Goal: Contribute content

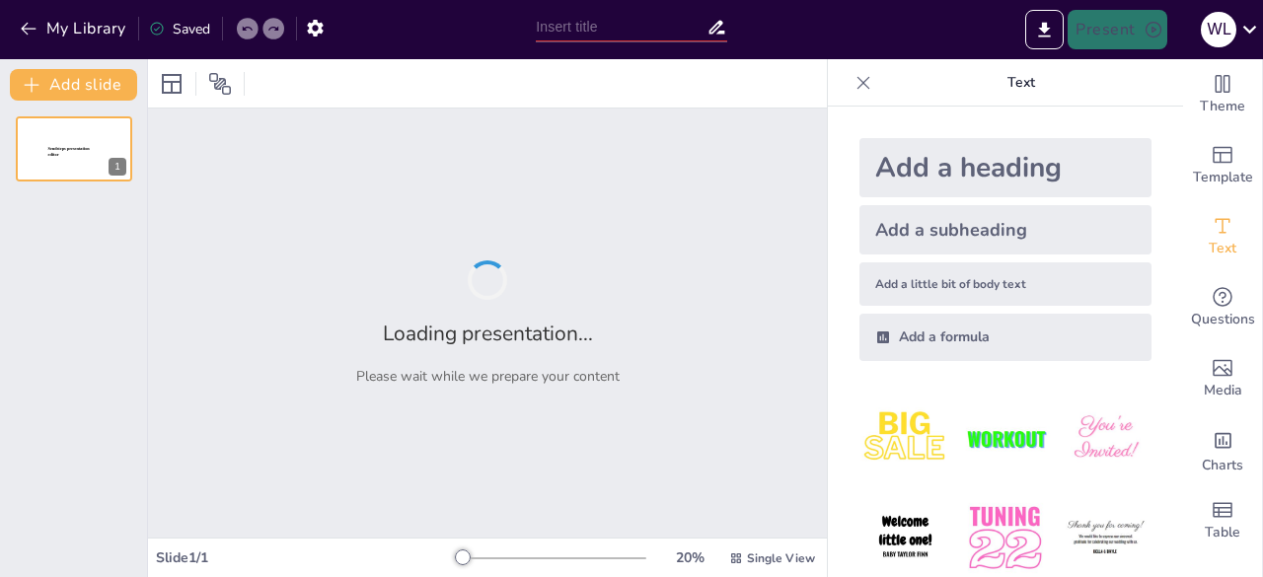
type input "Bioseguridad [PERSON_NAME]"
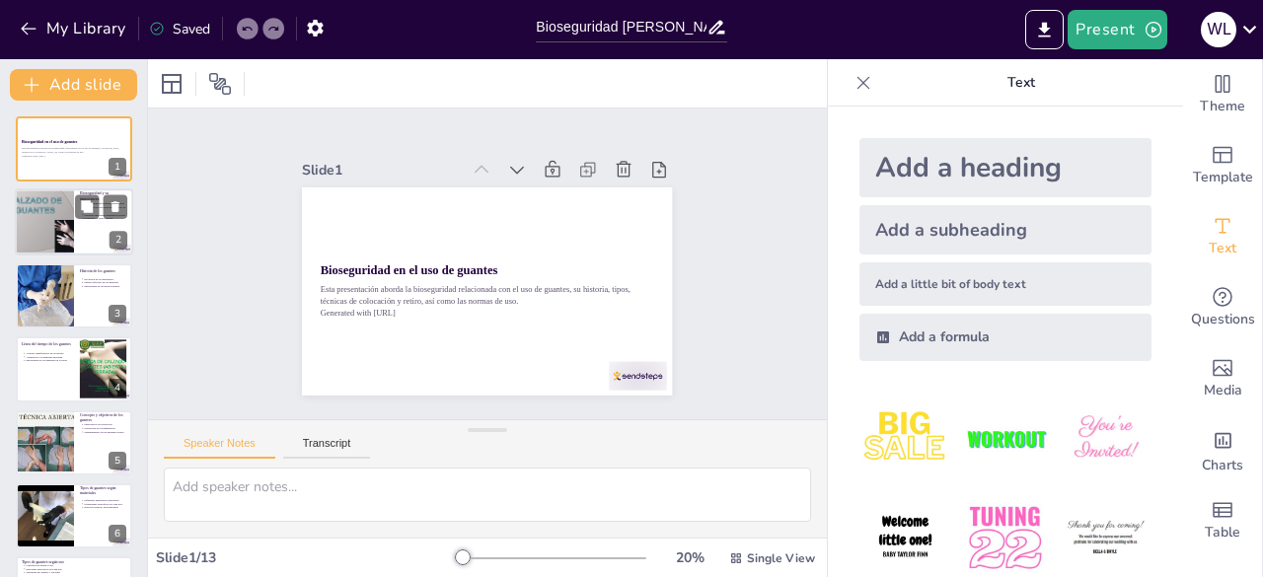
click at [55, 230] on div at bounding box center [44, 222] width 89 height 67
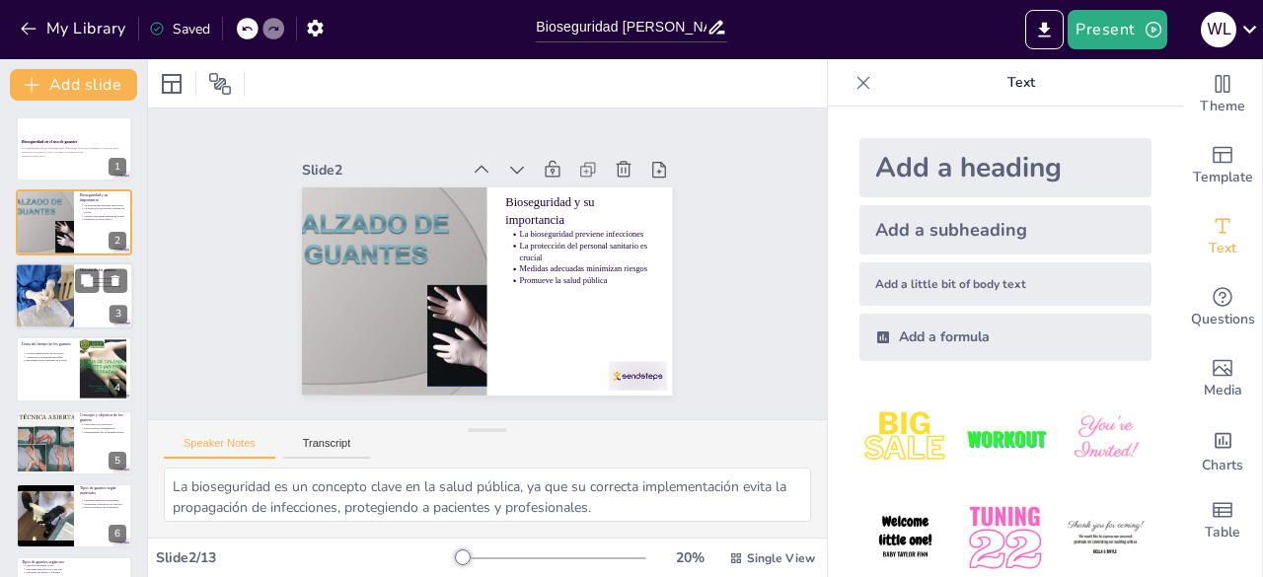
click at [67, 283] on div at bounding box center [44, 296] width 118 height 67
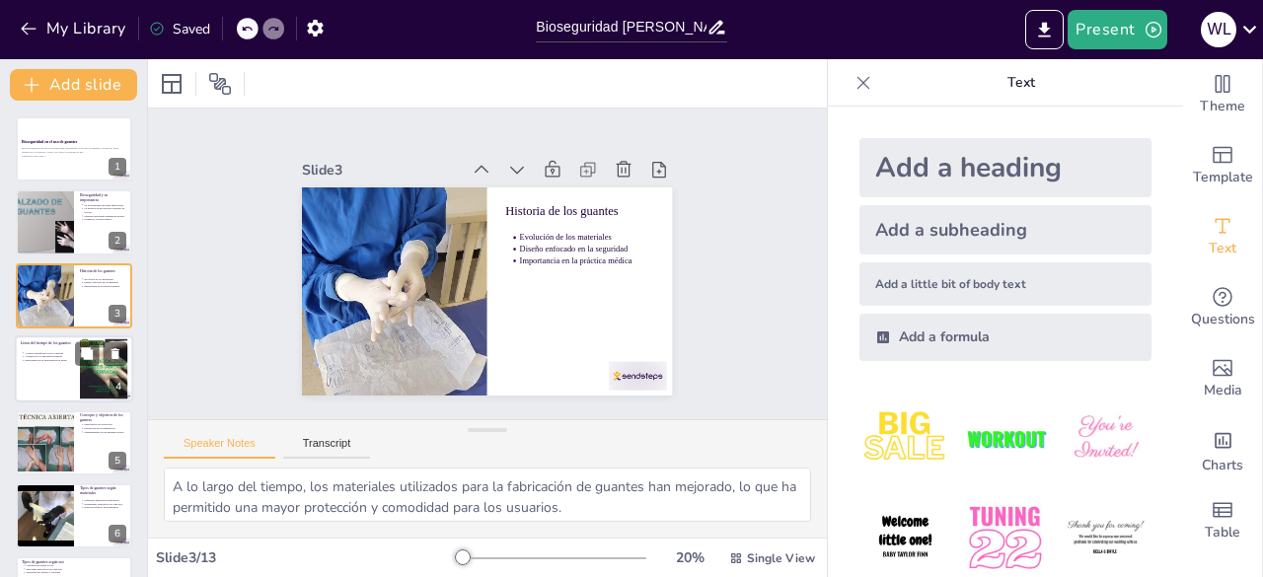
click at [63, 362] on p "Importancia de la seguridad en la salud" at bounding box center [49, 361] width 49 height 4
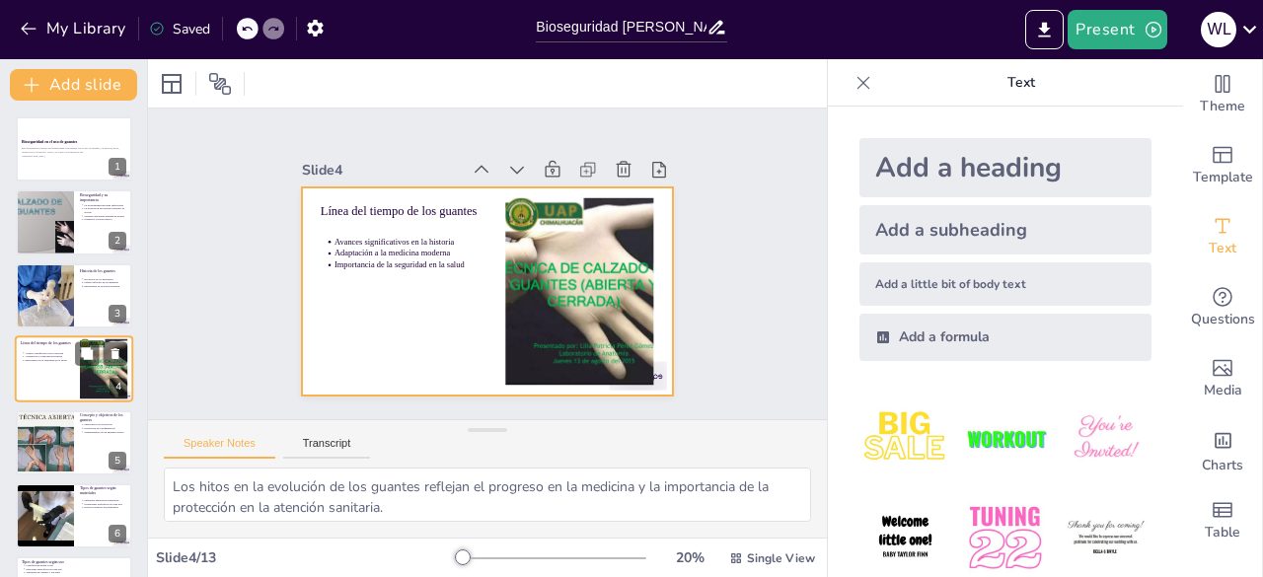
scroll to position [30, 0]
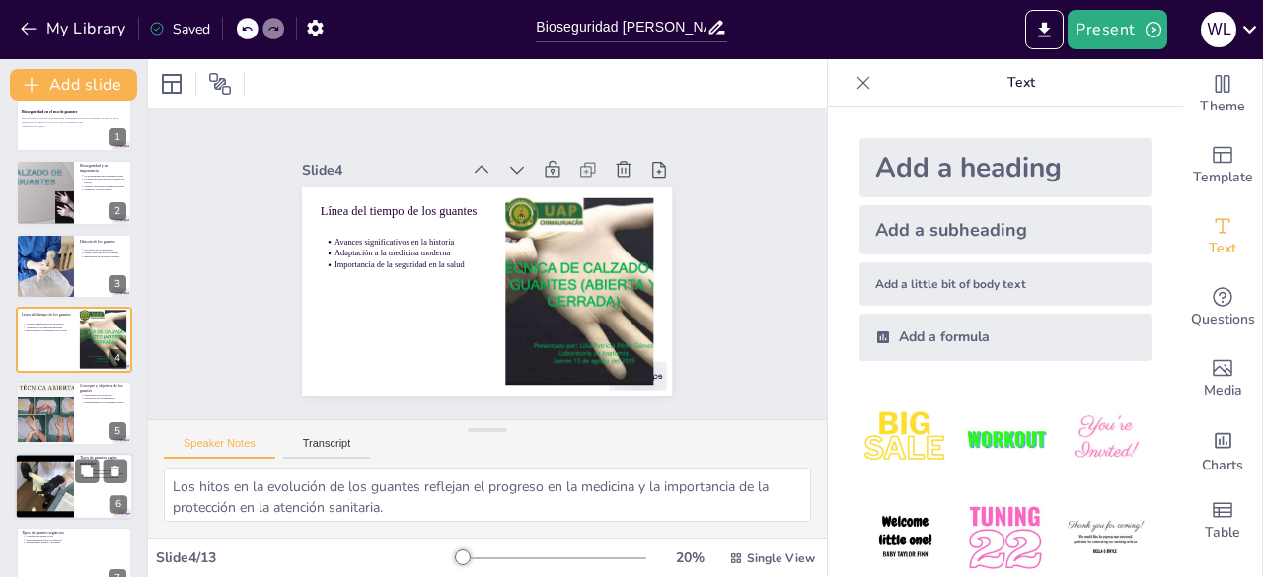
click at [59, 415] on div at bounding box center [45, 413] width 116 height 65
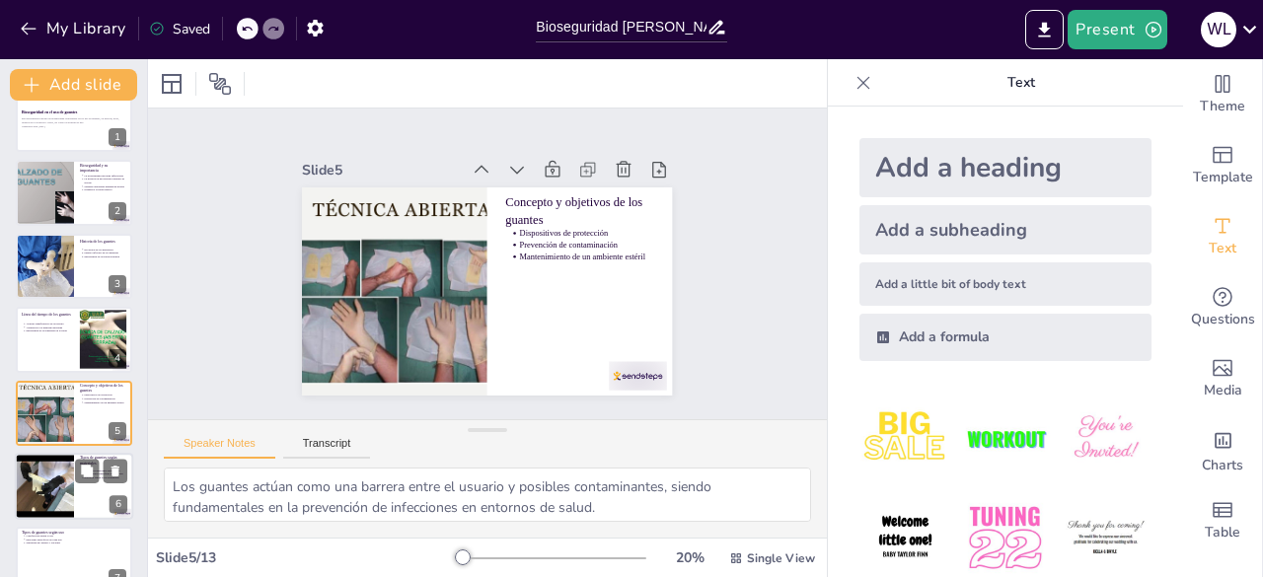
scroll to position [104, 0]
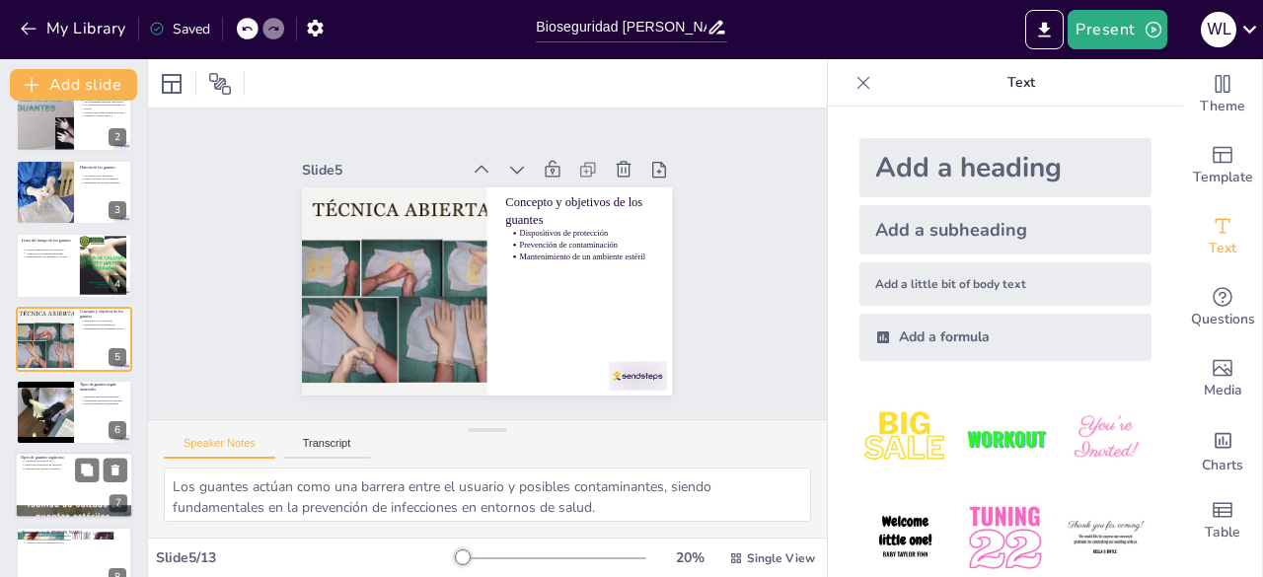
click at [86, 496] on div at bounding box center [74, 486] width 118 height 67
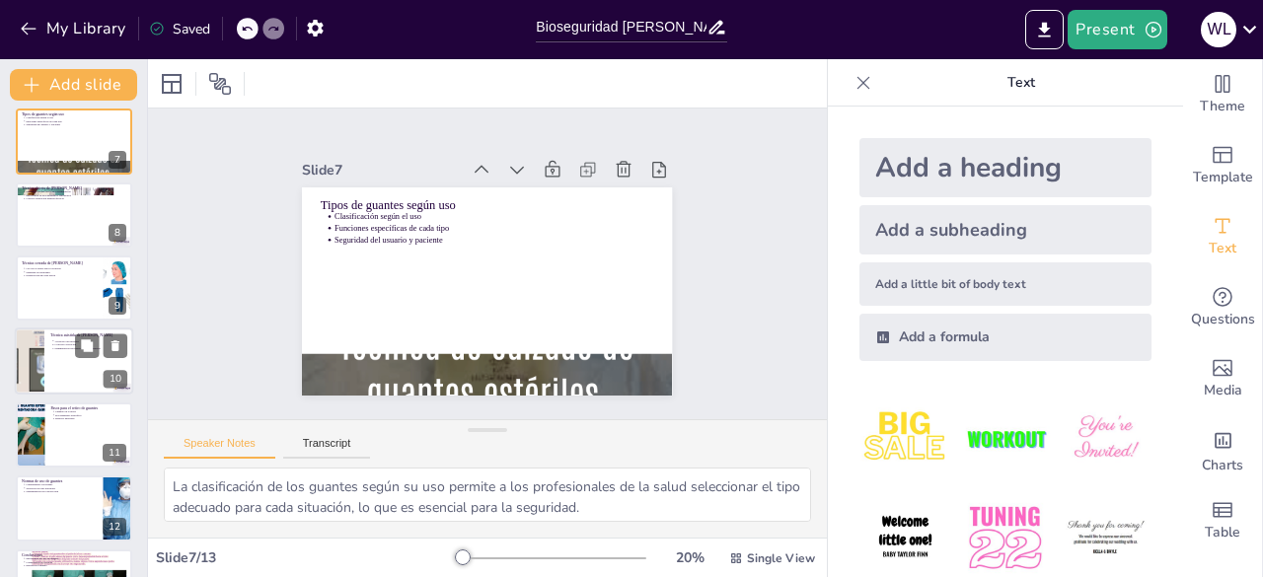
click at [36, 342] on div at bounding box center [29, 362] width 118 height 67
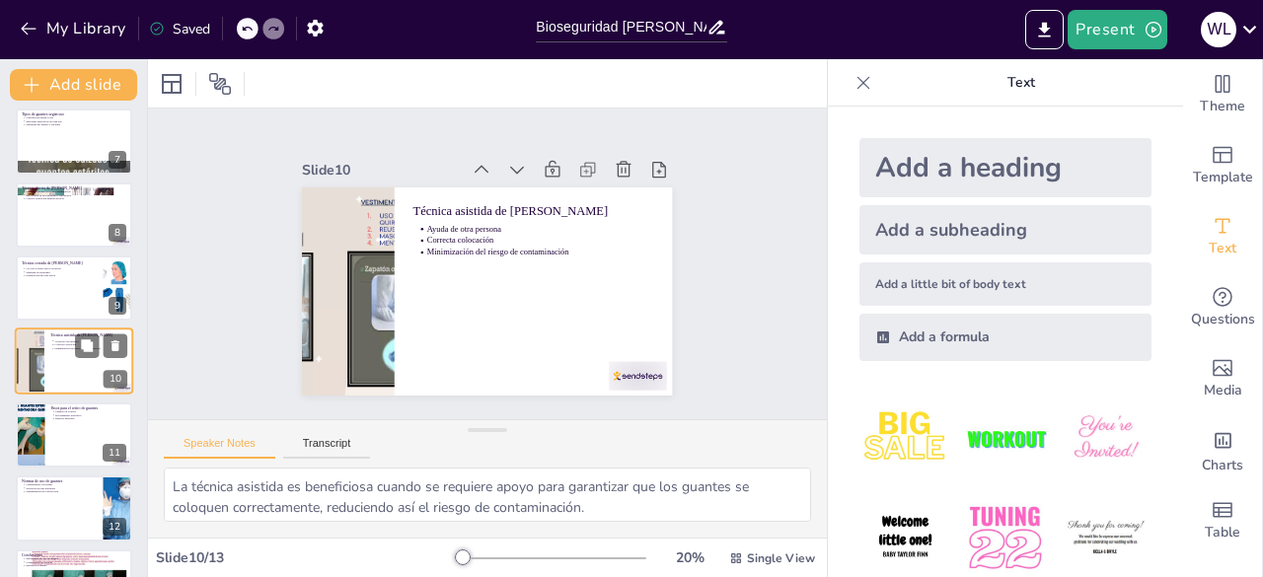
scroll to position [471, 0]
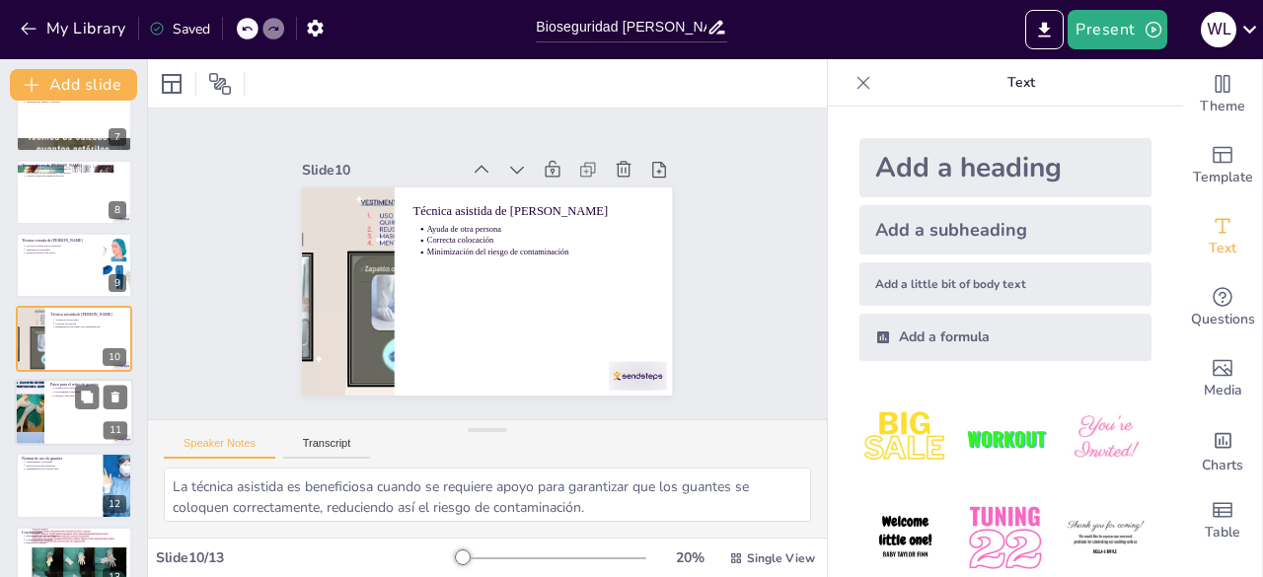
click at [51, 443] on div at bounding box center [74, 412] width 118 height 67
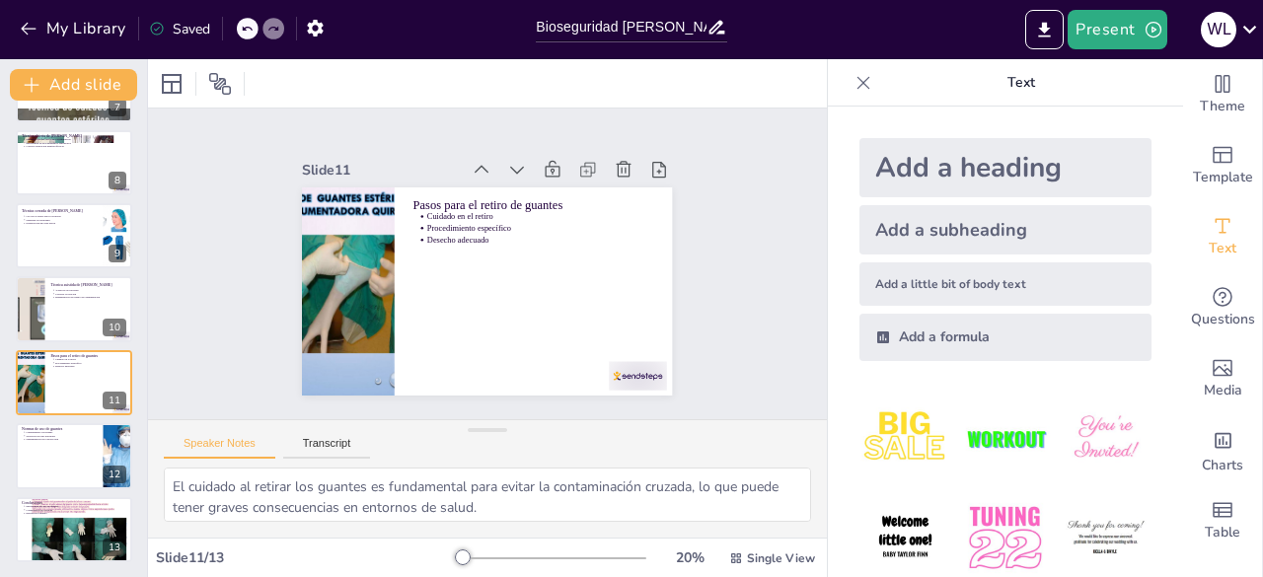
drag, startPoint x: 60, startPoint y: 473, endPoint x: 57, endPoint y: 490, distance: 18.0
click at [59, 475] on div at bounding box center [74, 455] width 116 height 65
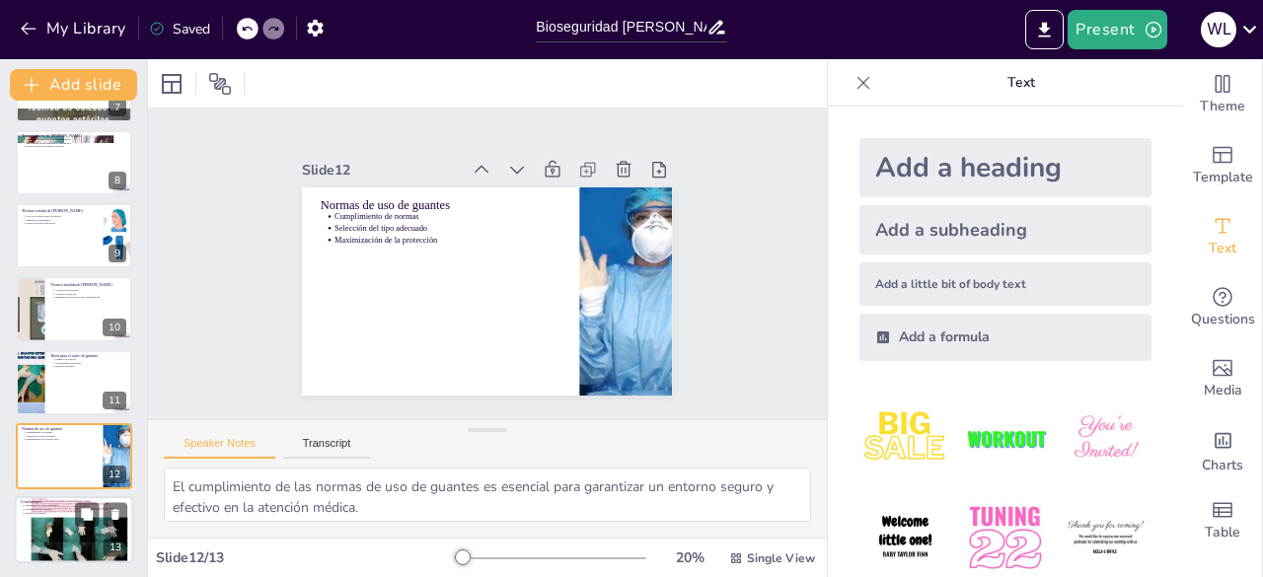
click at [64, 523] on div at bounding box center [74, 529] width 118 height 158
type textarea "El uso de guantes es un aspecto fundamental en la bioseguridad, y su correcta a…"
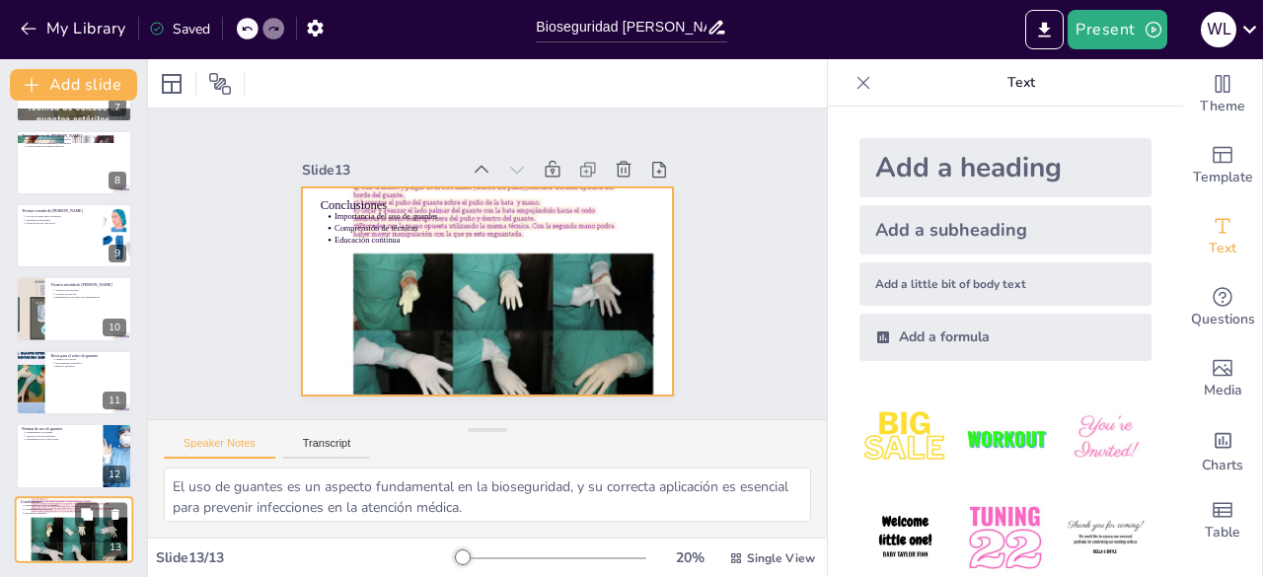
click at [62, 540] on div at bounding box center [74, 529] width 118 height 158
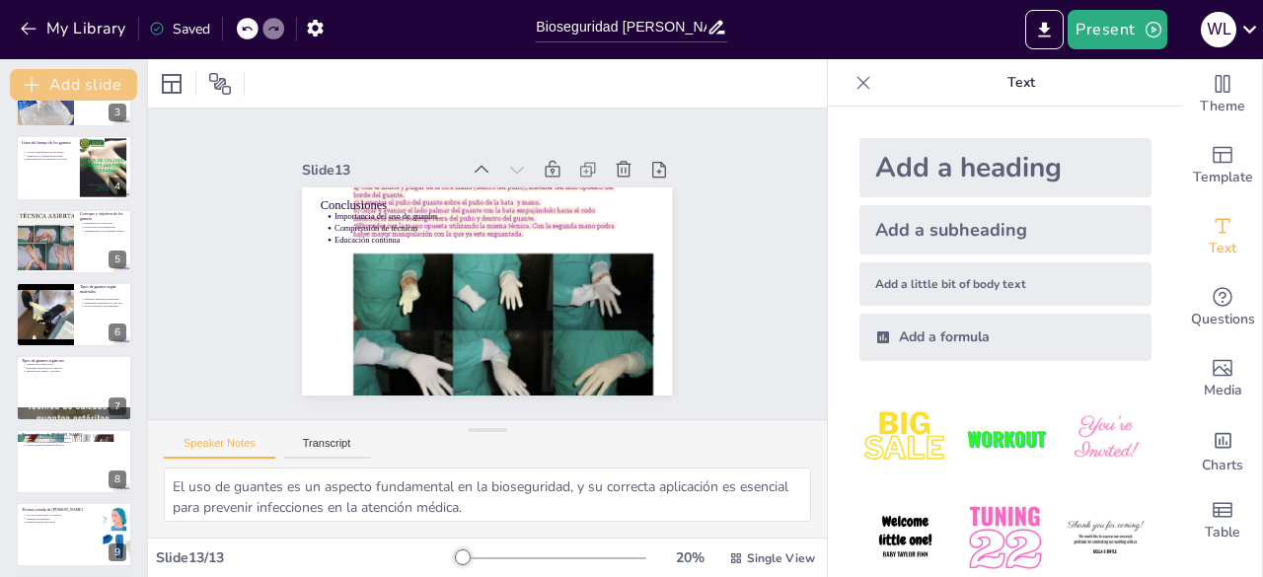
scroll to position [0, 0]
